Goal: Task Accomplishment & Management: Complete application form

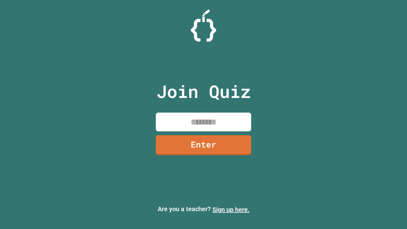
click at [231, 210] on link "Sign up here." at bounding box center [231, 210] width 37 height 8
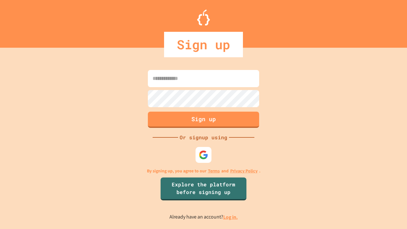
click at [231, 217] on link "Log in." at bounding box center [230, 217] width 15 height 7
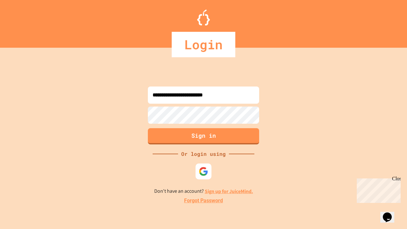
type input "**********"
